Goal: Entertainment & Leisure: Consume media (video, audio)

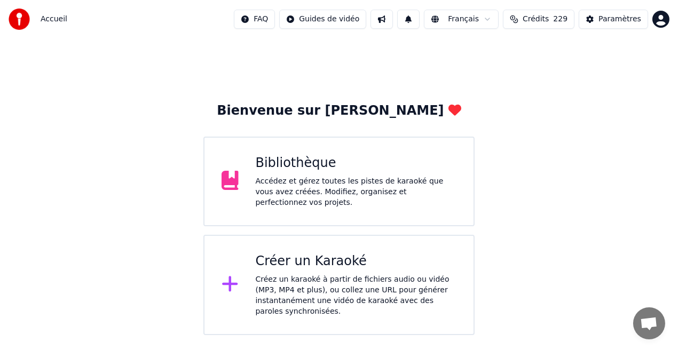
click at [283, 158] on div "Bibliothèque" at bounding box center [356, 163] width 201 height 17
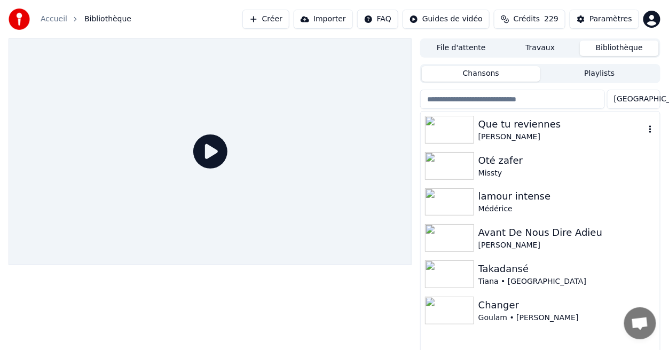
click at [498, 132] on div "[PERSON_NAME]" at bounding box center [562, 137] width 167 height 11
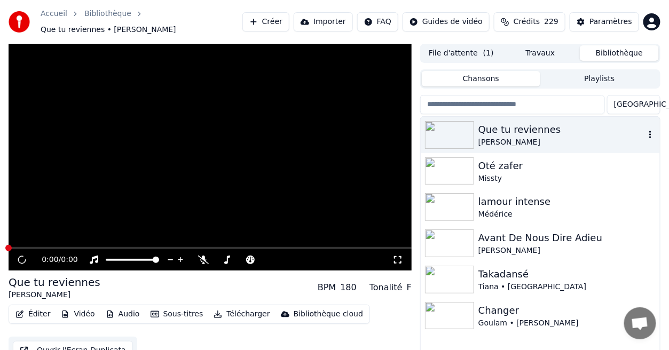
click at [498, 137] on div "[PERSON_NAME]" at bounding box center [562, 142] width 167 height 11
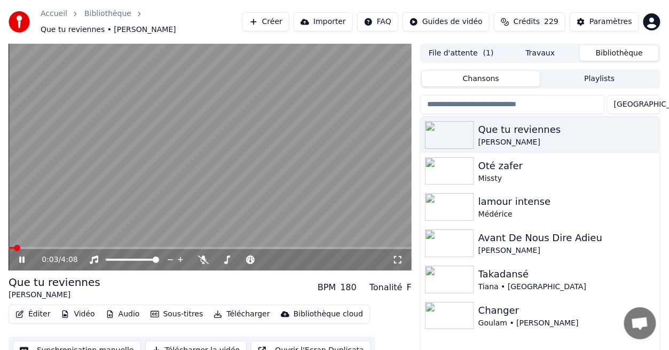
click at [397, 256] on icon at bounding box center [398, 260] width 11 height 9
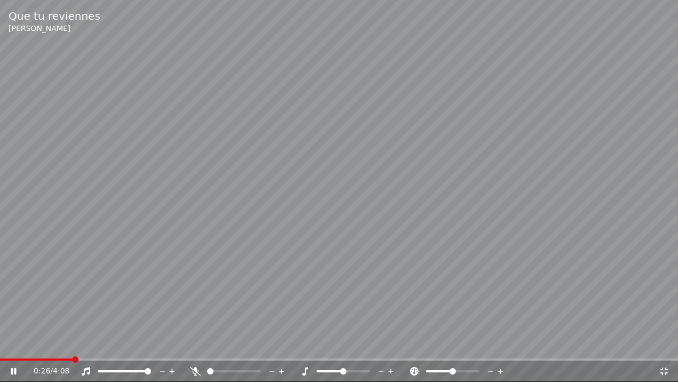
click at [662, 350] on icon at bounding box center [664, 370] width 7 height 7
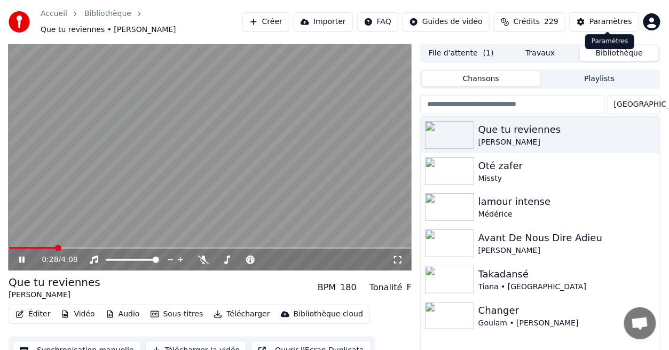
click at [615, 18] on div "Paramètres" at bounding box center [611, 22] width 43 height 11
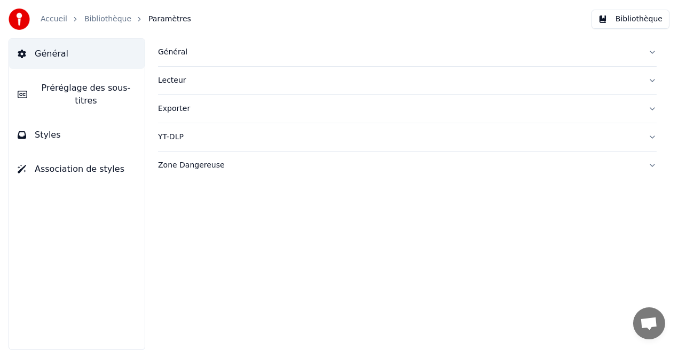
click at [108, 123] on button "Styles" at bounding box center [77, 135] width 136 height 30
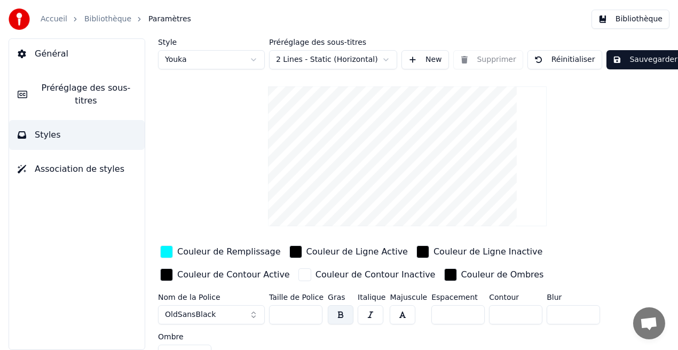
click at [214, 254] on div "Couleur de Remplissage" at bounding box center [229, 252] width 104 height 13
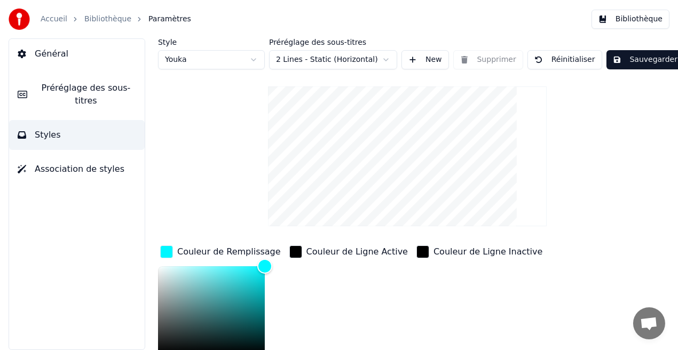
click at [214, 254] on div "Couleur de Remplissage" at bounding box center [229, 252] width 104 height 13
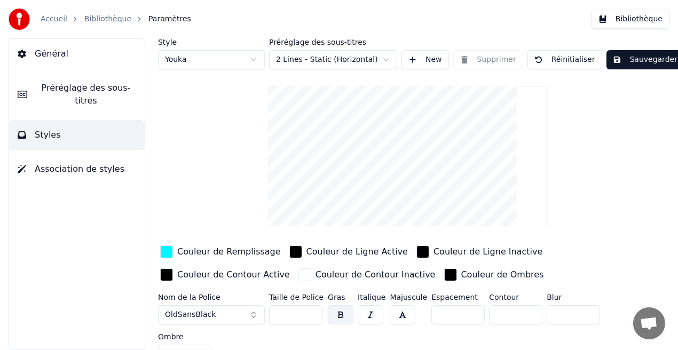
click at [214, 254] on div "Couleur de Remplissage" at bounding box center [229, 252] width 104 height 13
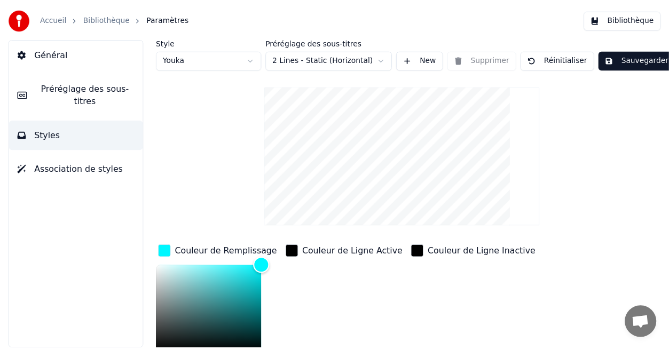
scroll to position [3, 0]
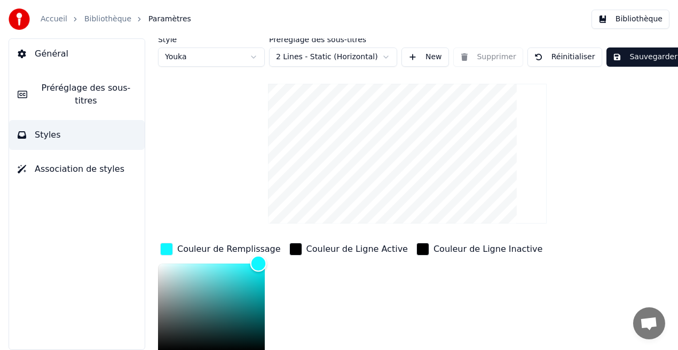
drag, startPoint x: 259, startPoint y: 262, endPoint x: 157, endPoint y: 261, distance: 101.5
click at [137, 258] on div "Style Youka Préréglage des sous-titres 2 Lines - Static (Horizontal) New Suppri…" at bounding box center [408, 194] width 542 height 312
type input "*******"
click at [627, 57] on button "Sauvegarder" at bounding box center [645, 57] width 77 height 19
click at [647, 19] on button "Bibliothèque" at bounding box center [631, 19] width 78 height 19
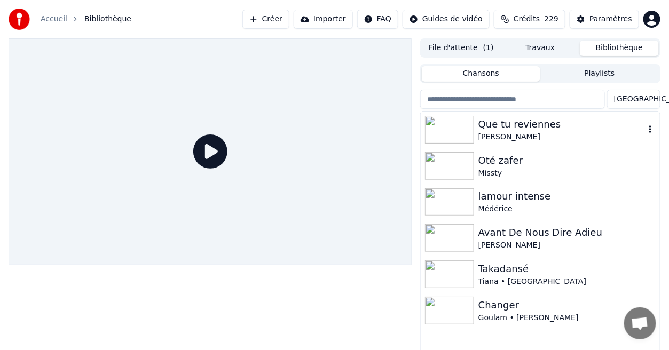
click at [530, 126] on div "Que tu reviennes" at bounding box center [562, 124] width 167 height 15
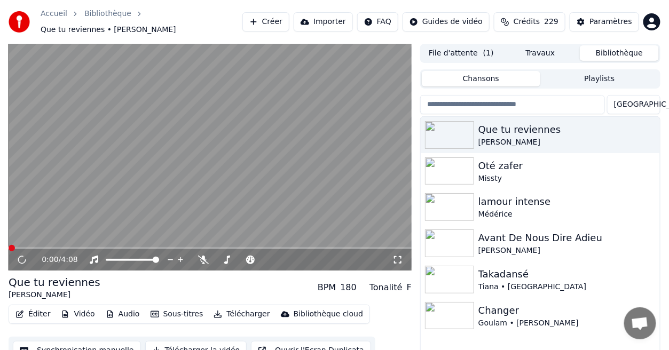
click at [398, 256] on icon at bounding box center [398, 260] width 11 height 9
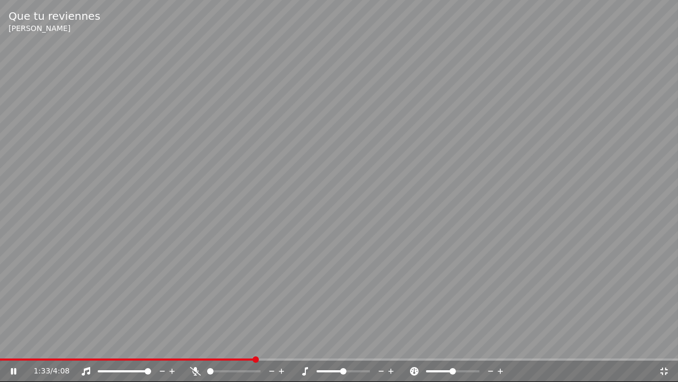
click at [664, 350] on div "1:33 / 4:08" at bounding box center [339, 371] width 670 height 11
click at [666, 350] on icon at bounding box center [664, 370] width 7 height 7
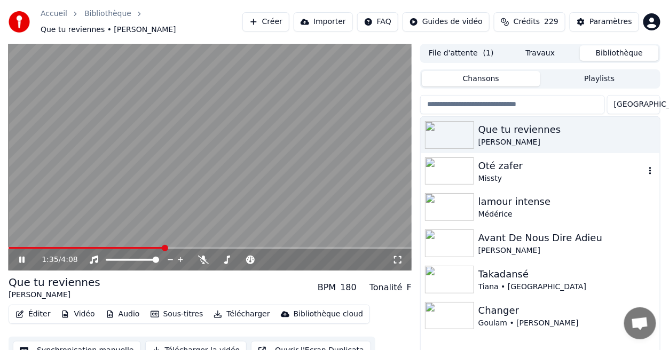
click at [531, 166] on div "Oté zafer" at bounding box center [562, 166] width 167 height 15
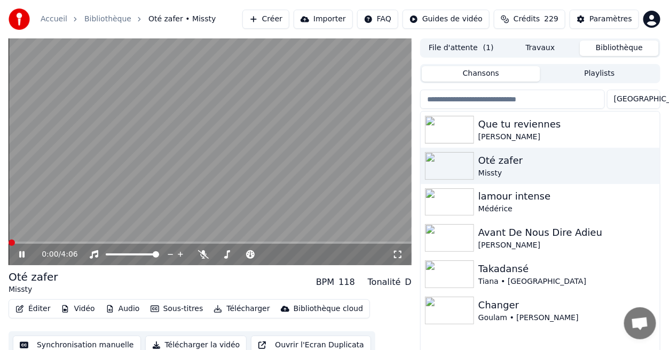
click at [397, 255] on icon at bounding box center [398, 255] width 11 height 9
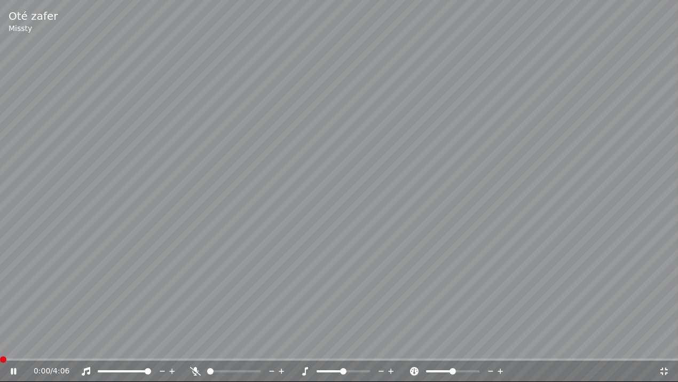
click at [16, 350] on icon at bounding box center [21, 371] width 25 height 9
click at [41, 350] on span at bounding box center [339, 359] width 678 height 2
click at [11, 350] on icon at bounding box center [13, 370] width 6 height 7
click at [662, 350] on icon at bounding box center [664, 371] width 11 height 9
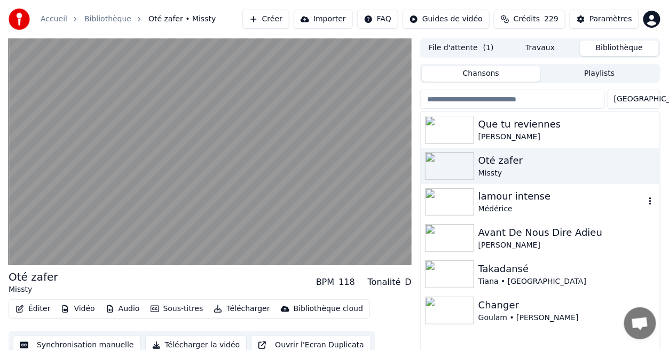
click at [532, 209] on div "Médérice" at bounding box center [562, 209] width 167 height 11
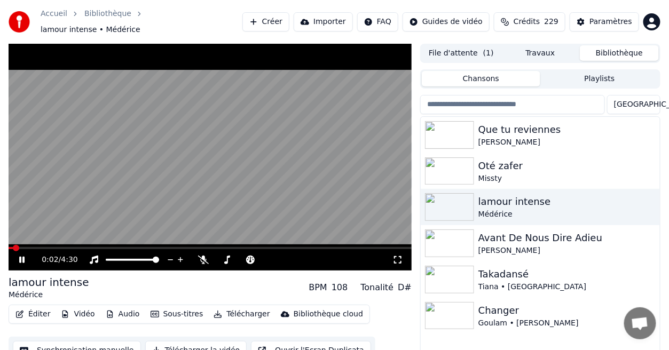
click at [397, 256] on icon at bounding box center [398, 260] width 11 height 9
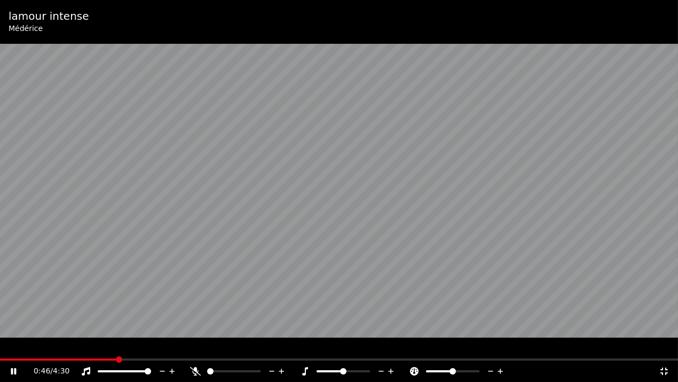
click at [662, 350] on icon at bounding box center [664, 371] width 11 height 9
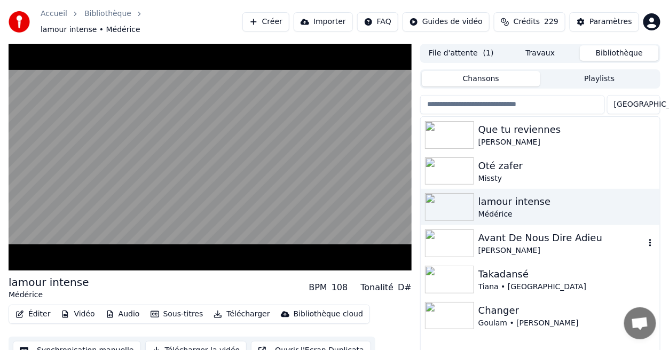
click at [573, 246] on div "[PERSON_NAME]" at bounding box center [562, 251] width 167 height 11
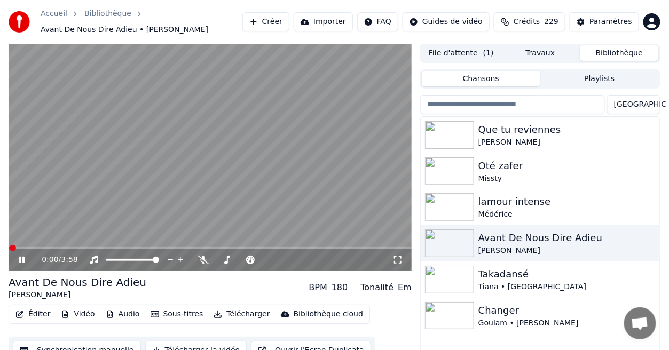
click at [401, 256] on icon at bounding box center [398, 260] width 11 height 9
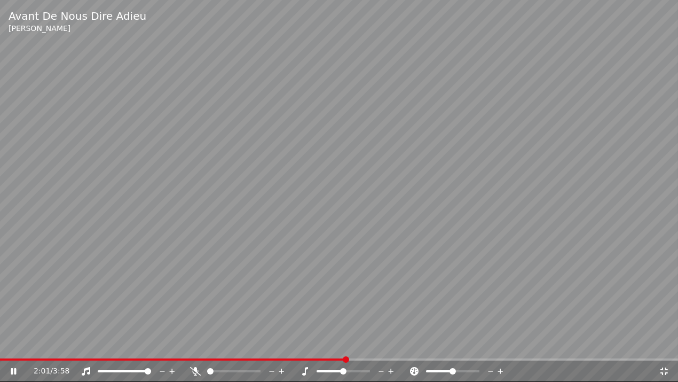
click at [669, 350] on icon at bounding box center [664, 371] width 11 height 9
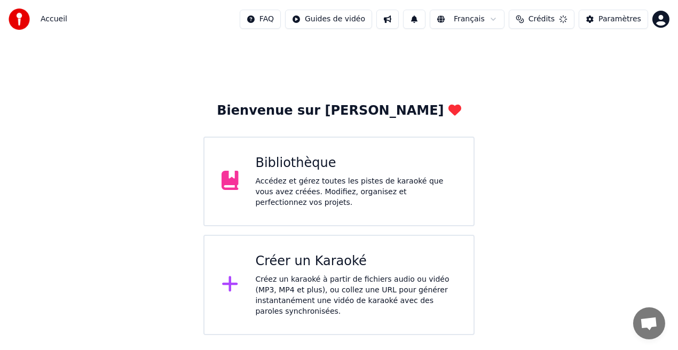
click at [355, 202] on div "Bibliothèque Accédez et gérez toutes les pistes de karaoké que vous avez créées…" at bounding box center [339, 182] width 271 height 90
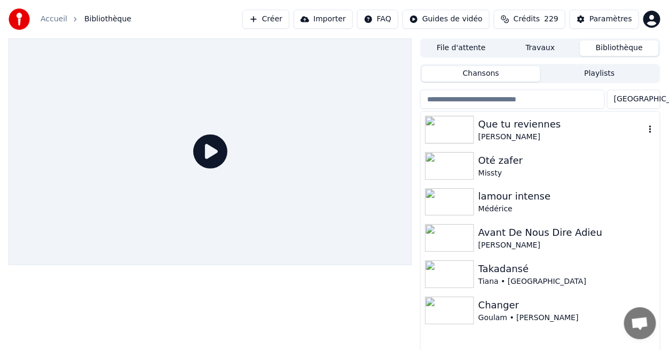
click at [511, 133] on div "[PERSON_NAME]" at bounding box center [562, 137] width 167 height 11
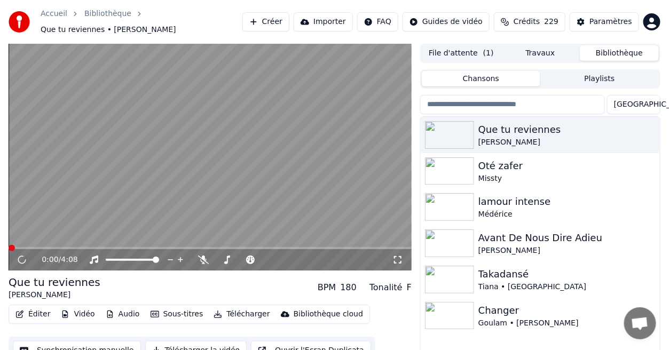
click at [396, 256] on icon at bounding box center [398, 260] width 11 height 9
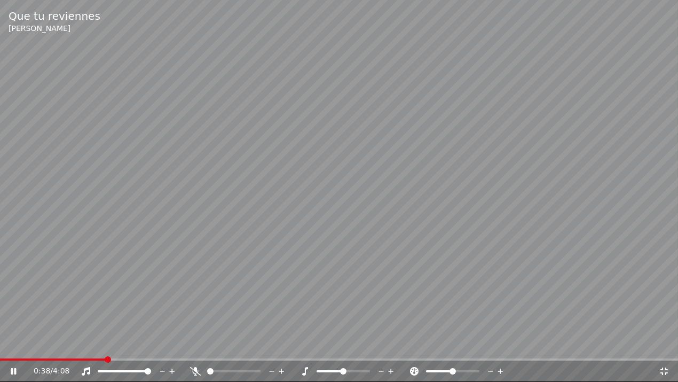
click at [666, 350] on icon at bounding box center [664, 371] width 11 height 9
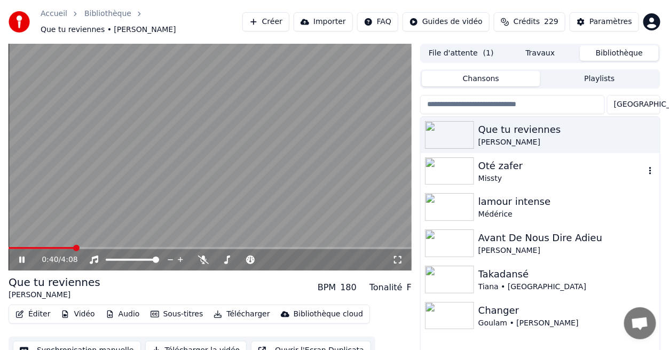
click at [490, 174] on div "Missty" at bounding box center [562, 179] width 167 height 11
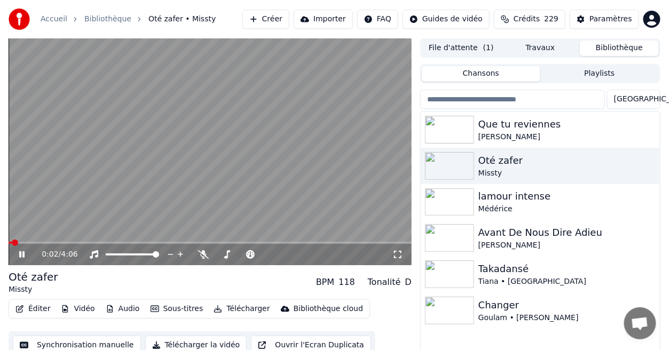
click at [24, 256] on icon at bounding box center [21, 255] width 5 height 6
click at [24, 256] on icon at bounding box center [29, 255] width 25 height 9
click at [44, 245] on div "0:03 / 4:06" at bounding box center [210, 254] width 403 height 21
click at [399, 252] on icon at bounding box center [398, 255] width 11 height 9
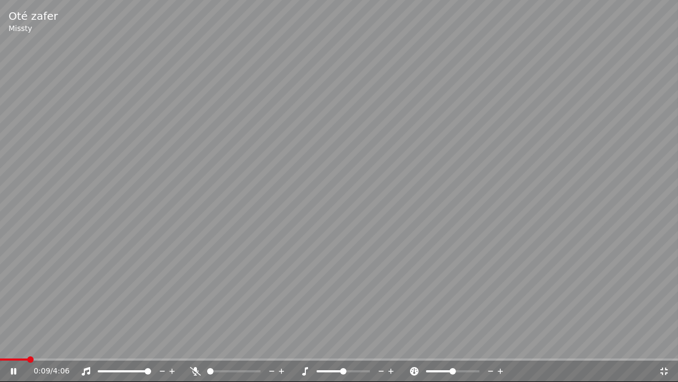
click at [15, 350] on icon at bounding box center [13, 371] width 5 height 6
click at [61, 350] on div "0:10 / 4:06" at bounding box center [339, 371] width 678 height 21
click at [61, 350] on span at bounding box center [339, 359] width 678 height 2
click at [15, 350] on icon at bounding box center [21, 371] width 25 height 9
click at [15, 350] on icon at bounding box center [13, 371] width 5 height 6
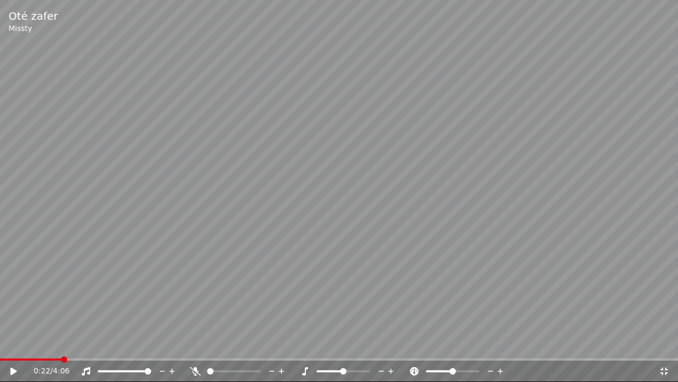
click at [15, 350] on icon at bounding box center [21, 371] width 25 height 9
click at [663, 350] on icon at bounding box center [664, 371] width 11 height 9
